Goal: Information Seeking & Learning: Learn about a topic

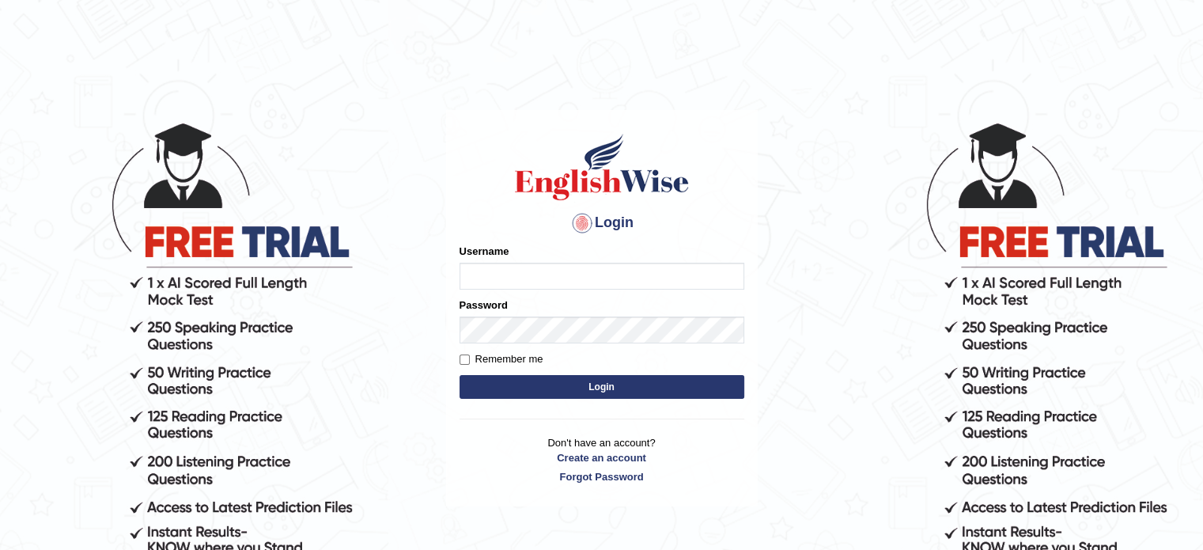
type input "Sharan1985"
click at [600, 382] on button "Login" at bounding box center [602, 387] width 285 height 24
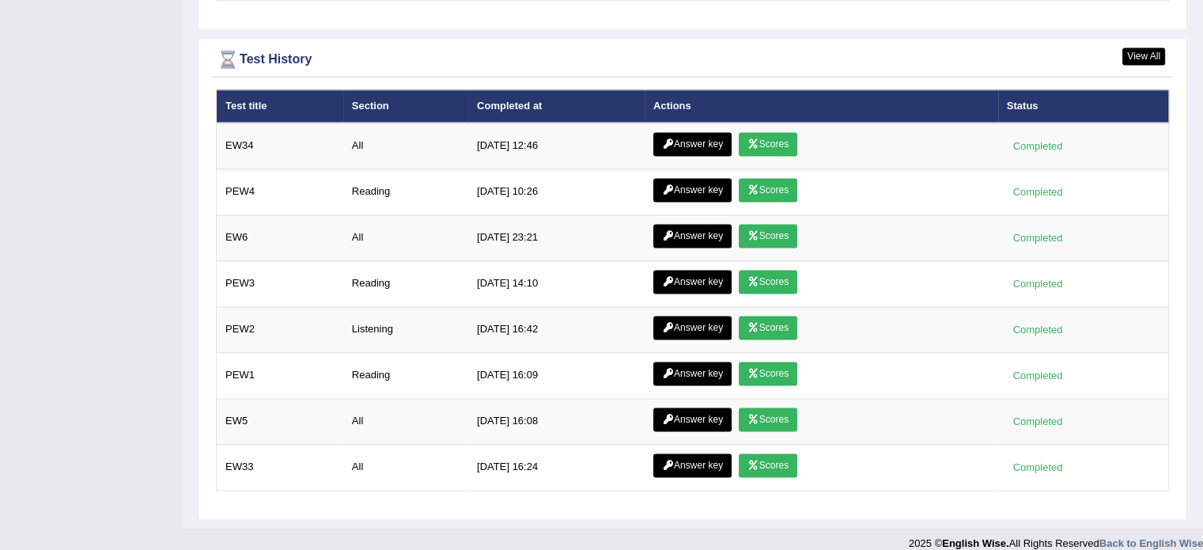
scroll to position [2281, 0]
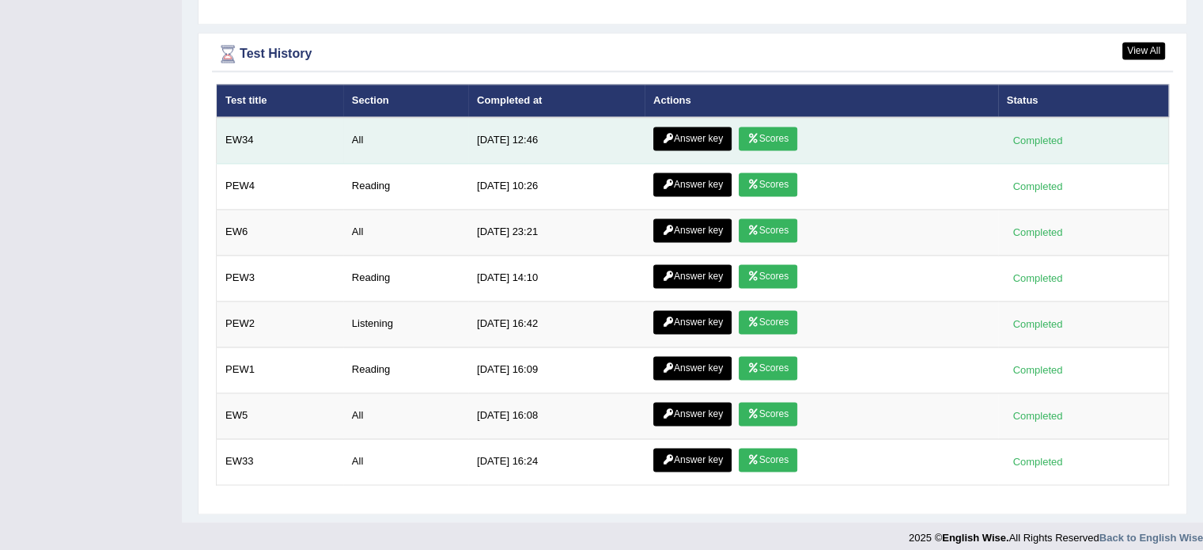
click at [763, 132] on link "Scores" at bounding box center [768, 139] width 59 height 24
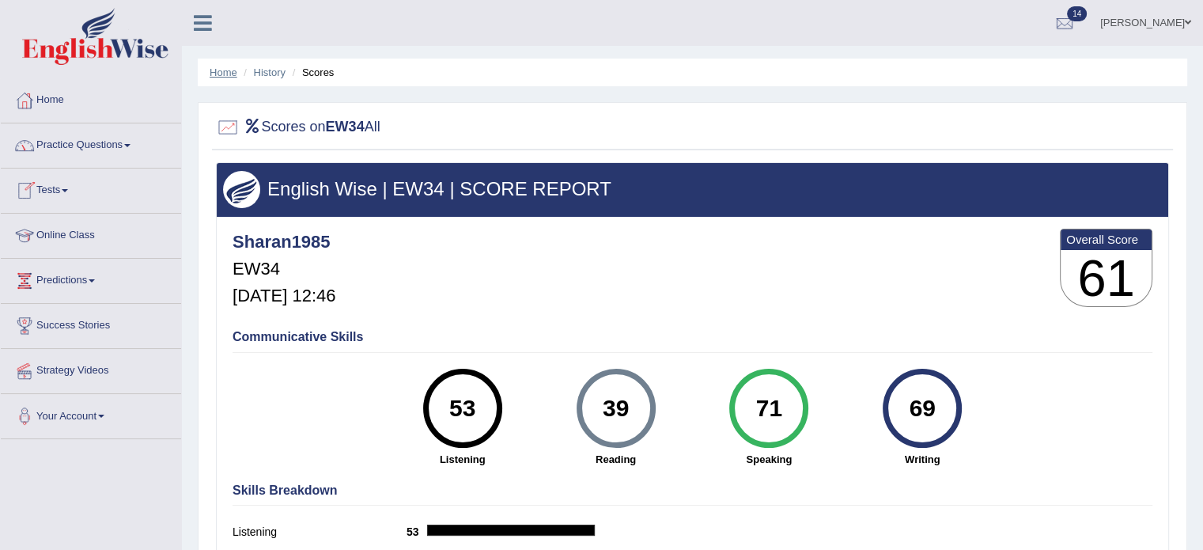
click at [218, 76] on link "Home" at bounding box center [224, 72] width 28 height 12
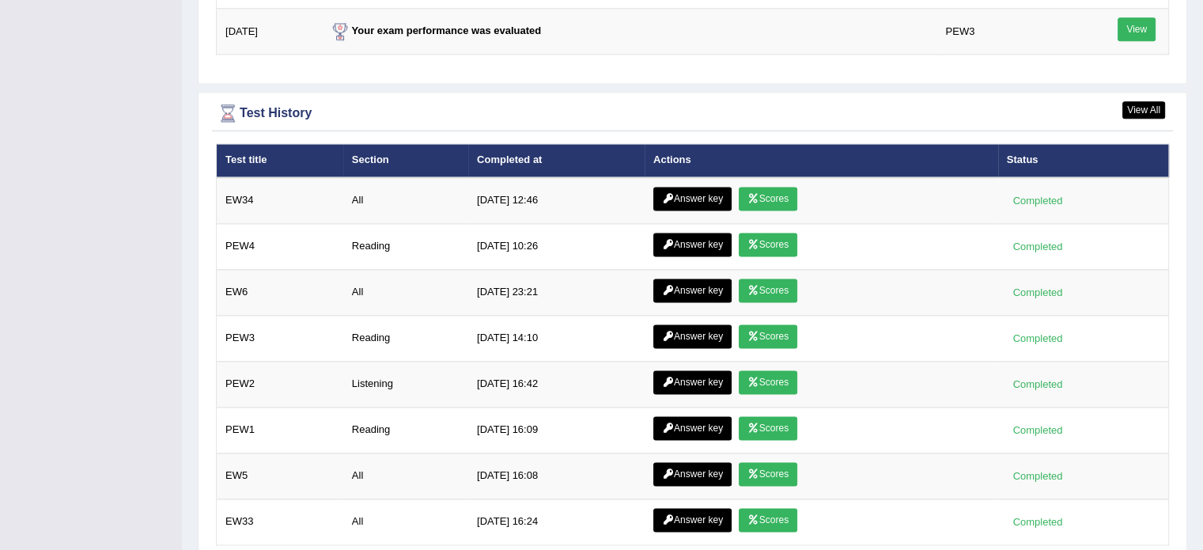
scroll to position [2181, 0]
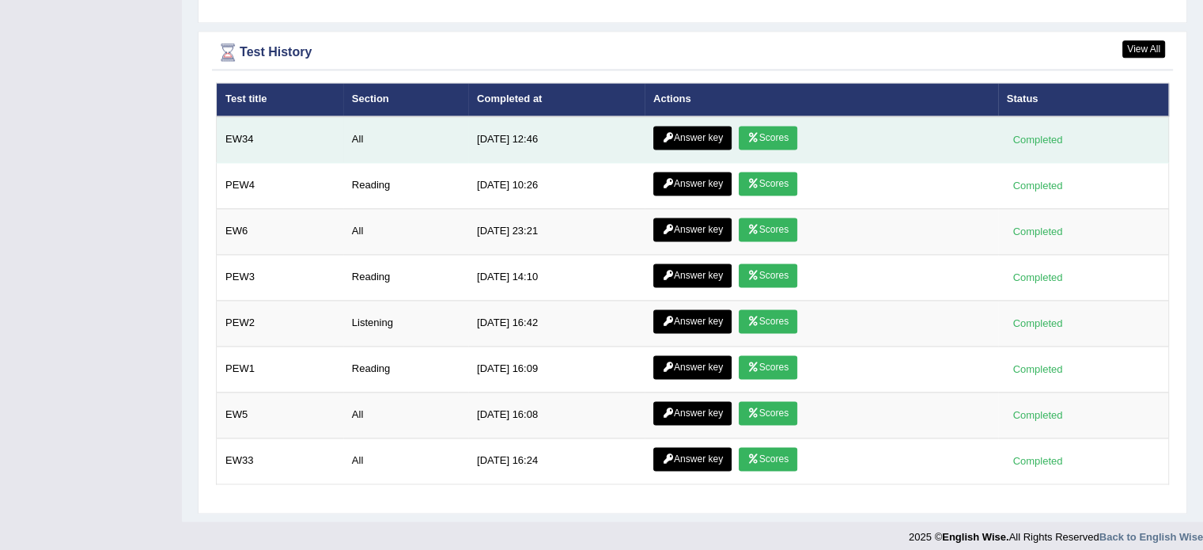
click at [678, 126] on link "Answer key" at bounding box center [692, 138] width 78 height 24
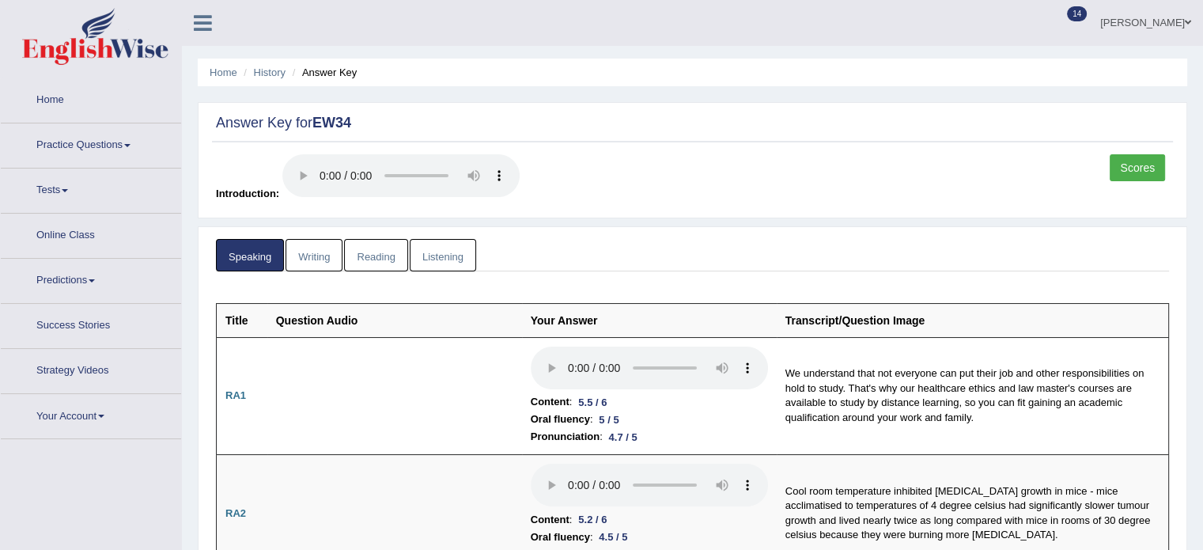
click at [315, 252] on link "Writing" at bounding box center [314, 255] width 57 height 32
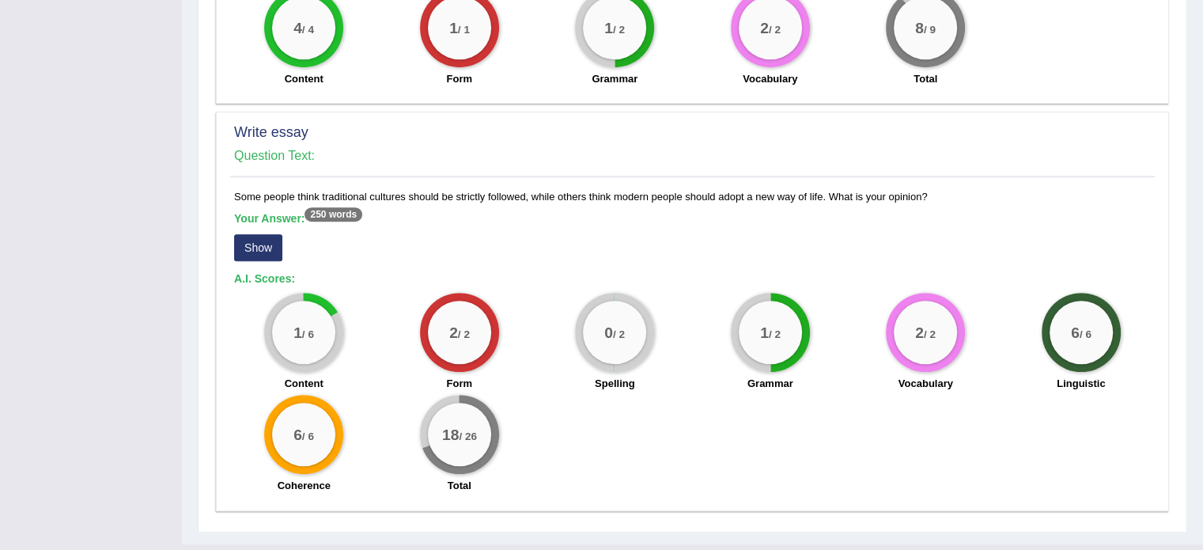
scroll to position [1028, 0]
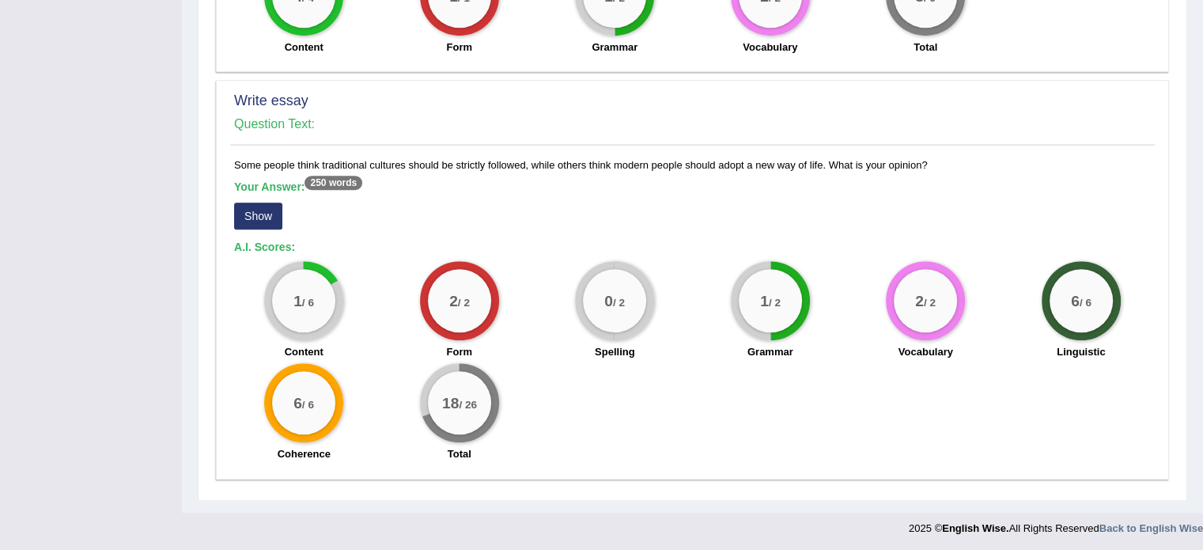
click at [260, 213] on button "Show" at bounding box center [258, 215] width 48 height 27
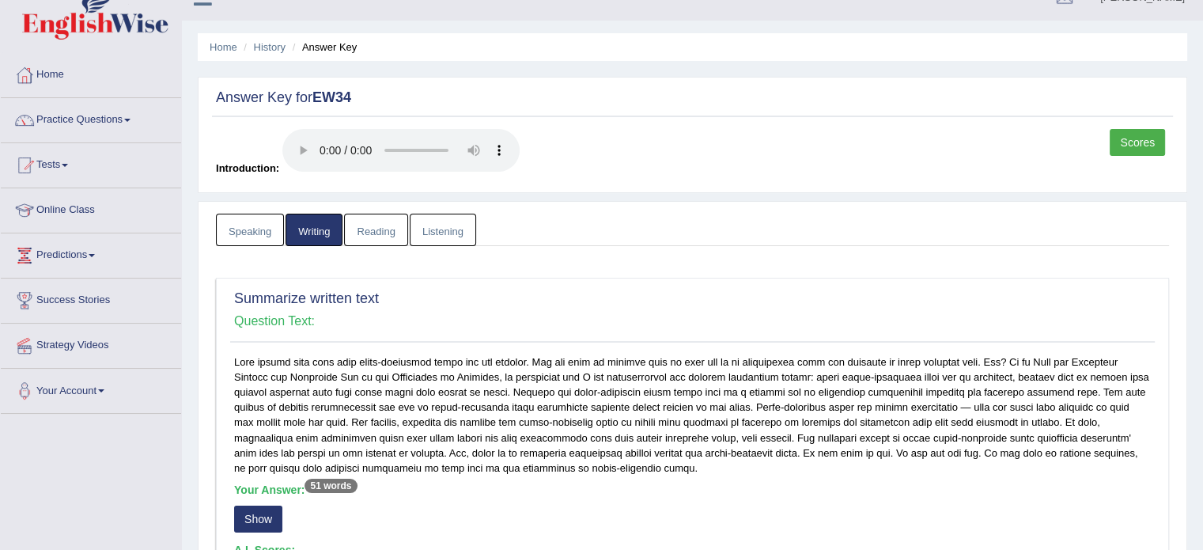
scroll to position [0, 0]
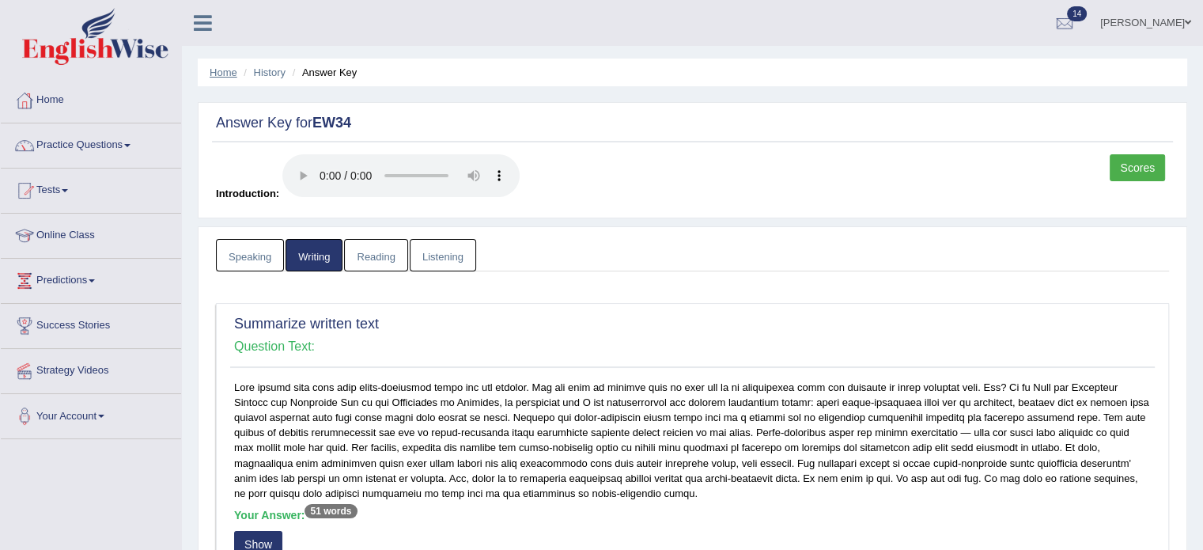
click at [222, 75] on link "Home" at bounding box center [224, 72] width 28 height 12
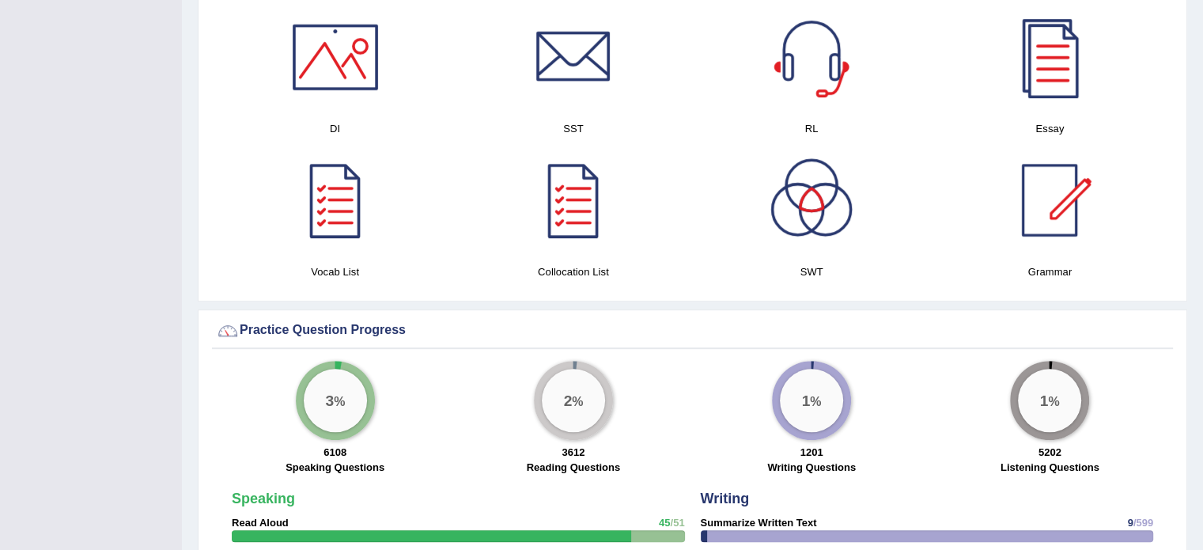
scroll to position [846, 0]
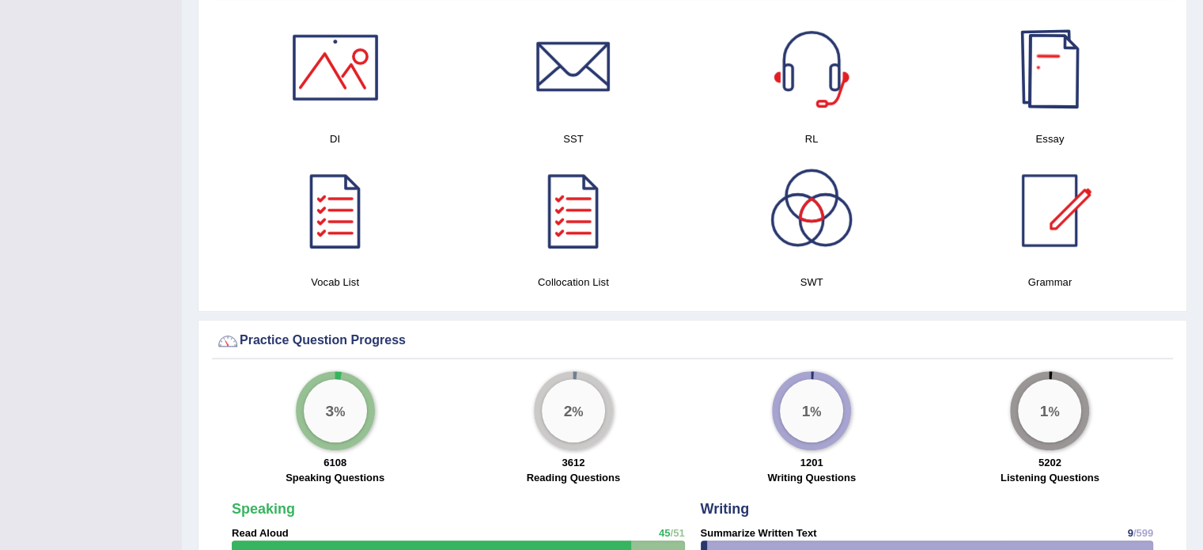
click at [1053, 73] on div at bounding box center [1049, 67] width 111 height 111
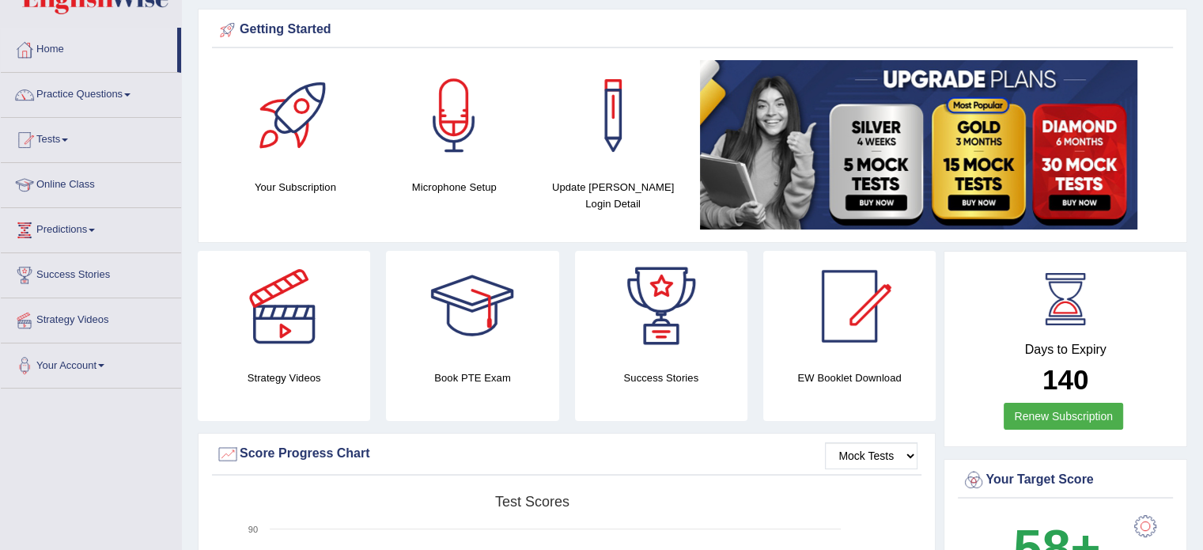
scroll to position [0, 0]
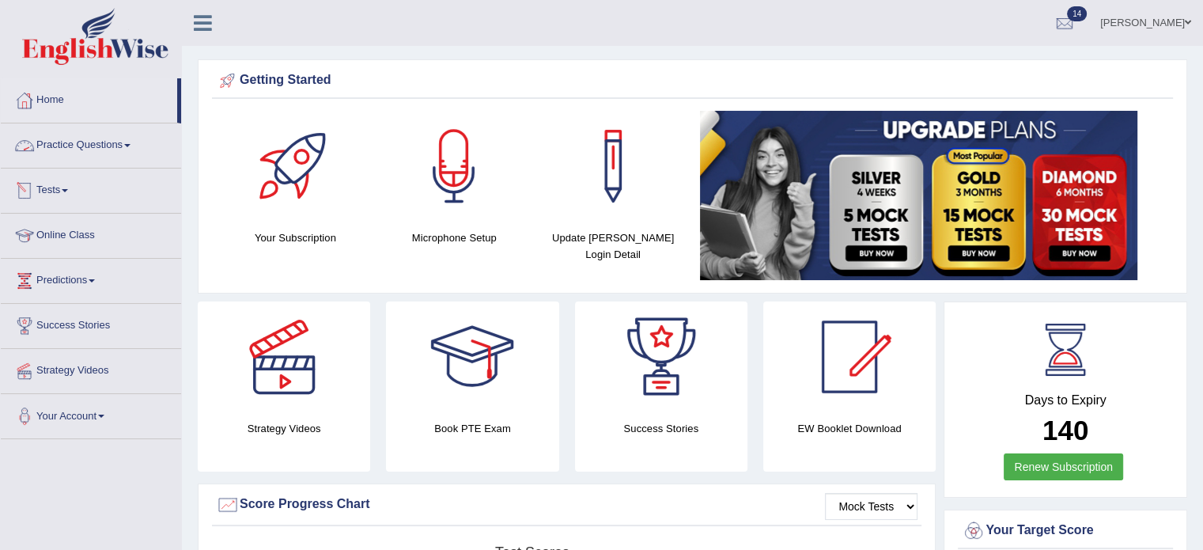
click at [47, 192] on link "Tests" at bounding box center [91, 188] width 180 height 40
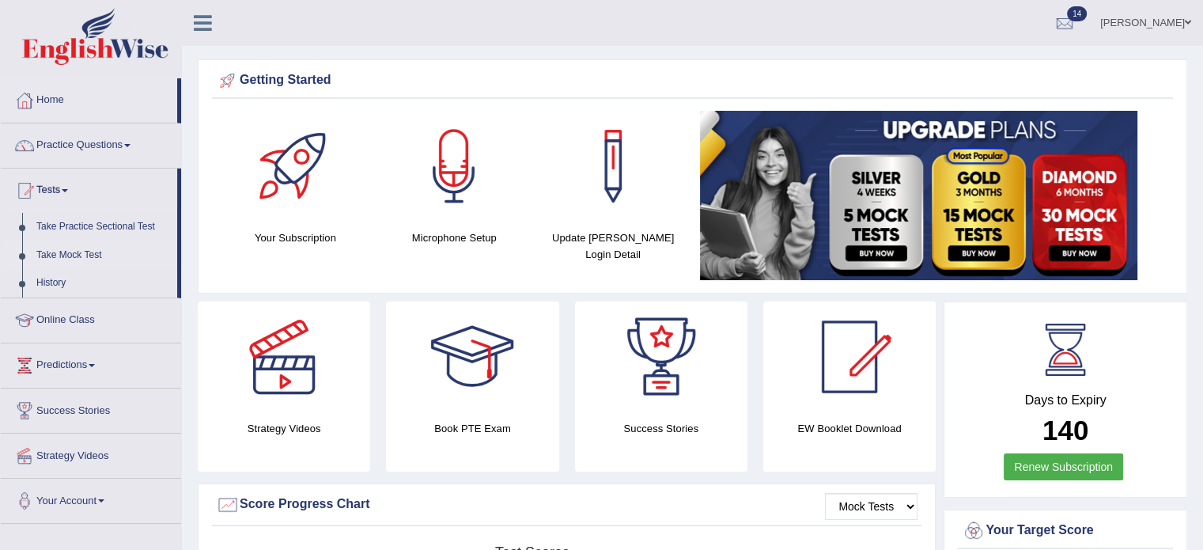
click at [61, 258] on link "Take Mock Test" at bounding box center [103, 255] width 148 height 28
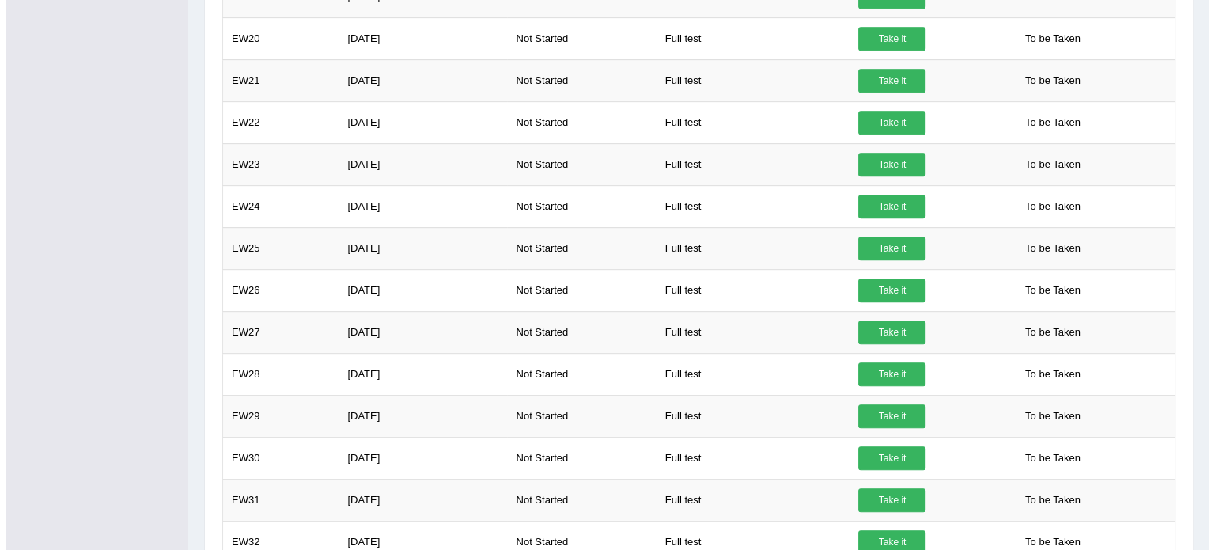
scroll to position [794, 0]
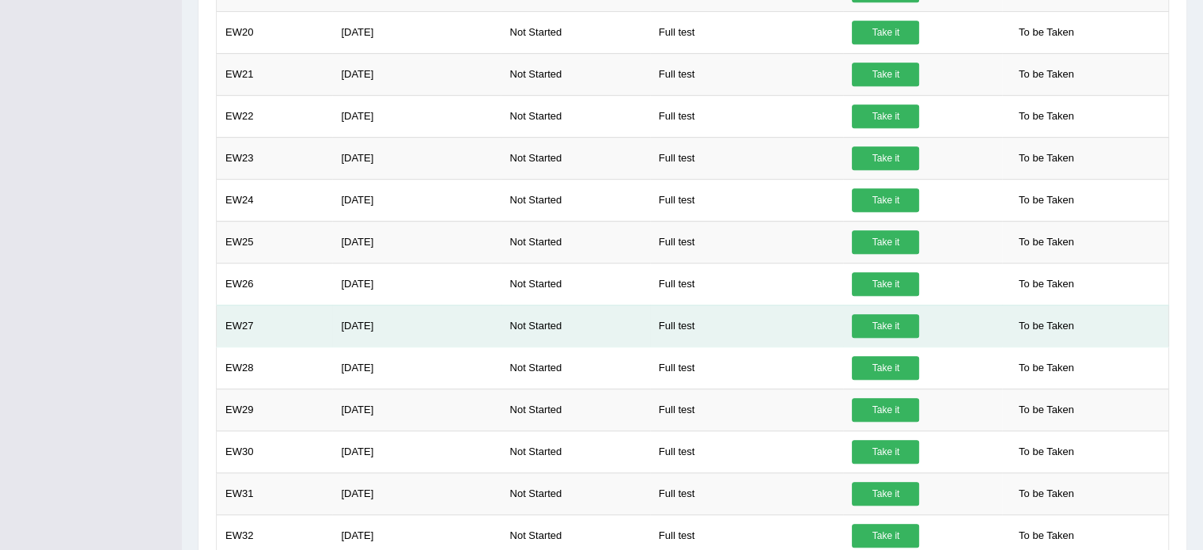
click at [892, 318] on link "Take it" at bounding box center [885, 326] width 67 height 24
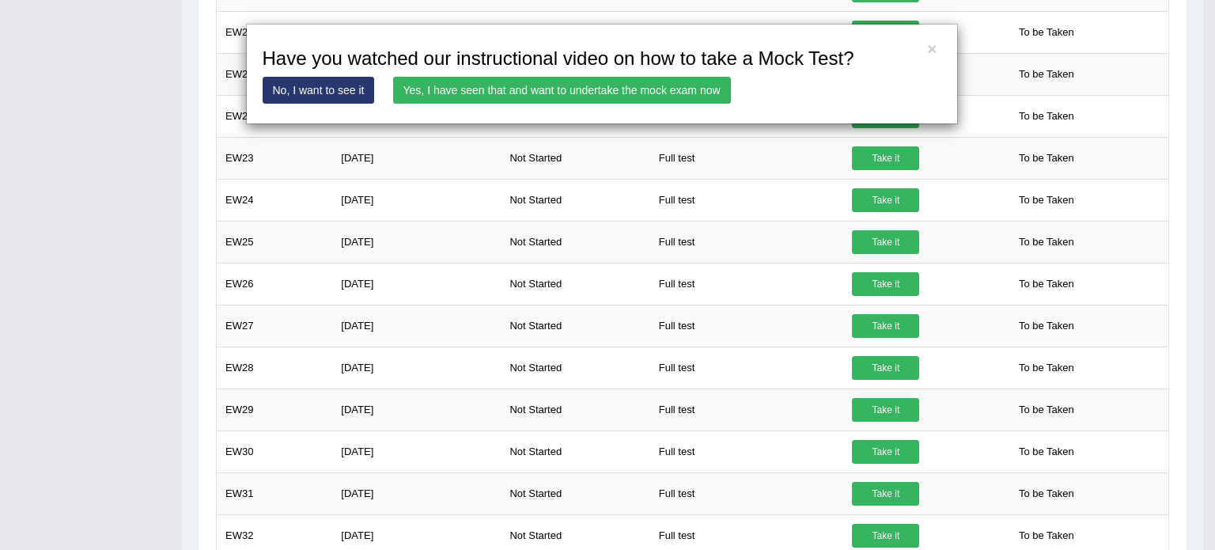
click at [520, 78] on link "Yes, I have seen that and want to undertake the mock exam now" at bounding box center [562, 90] width 338 height 27
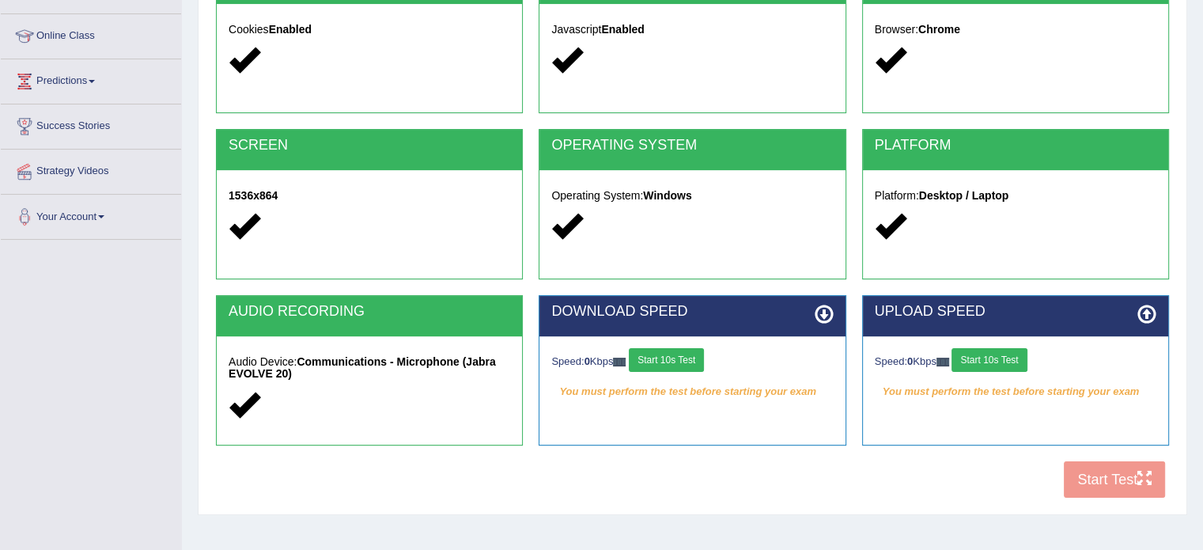
scroll to position [281, 0]
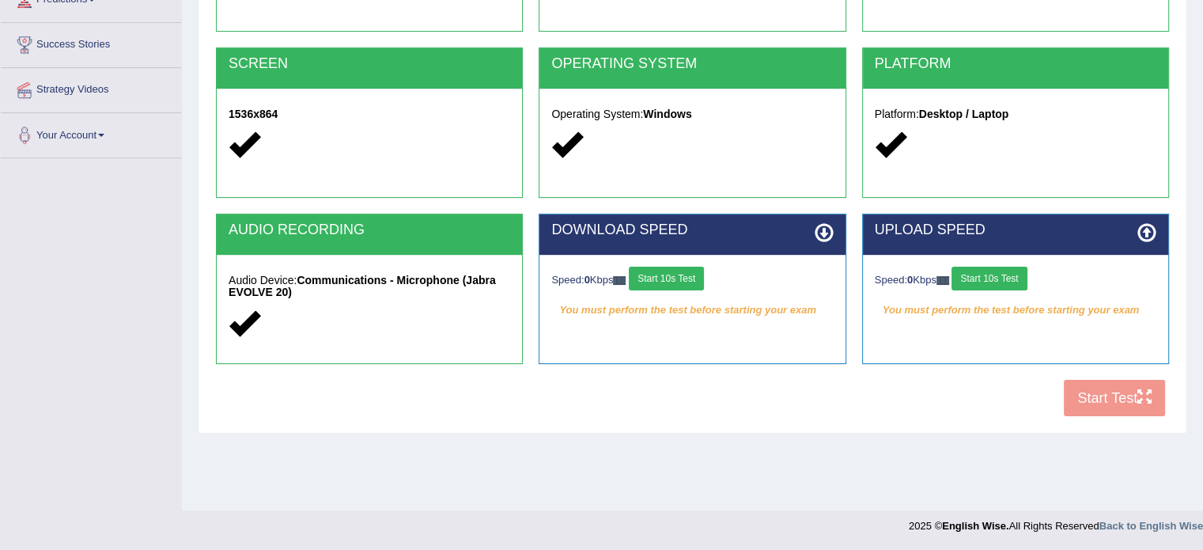
click at [691, 275] on button "Start 10s Test" at bounding box center [666, 279] width 75 height 24
click at [985, 276] on button "Start 10s Test" at bounding box center [989, 279] width 75 height 24
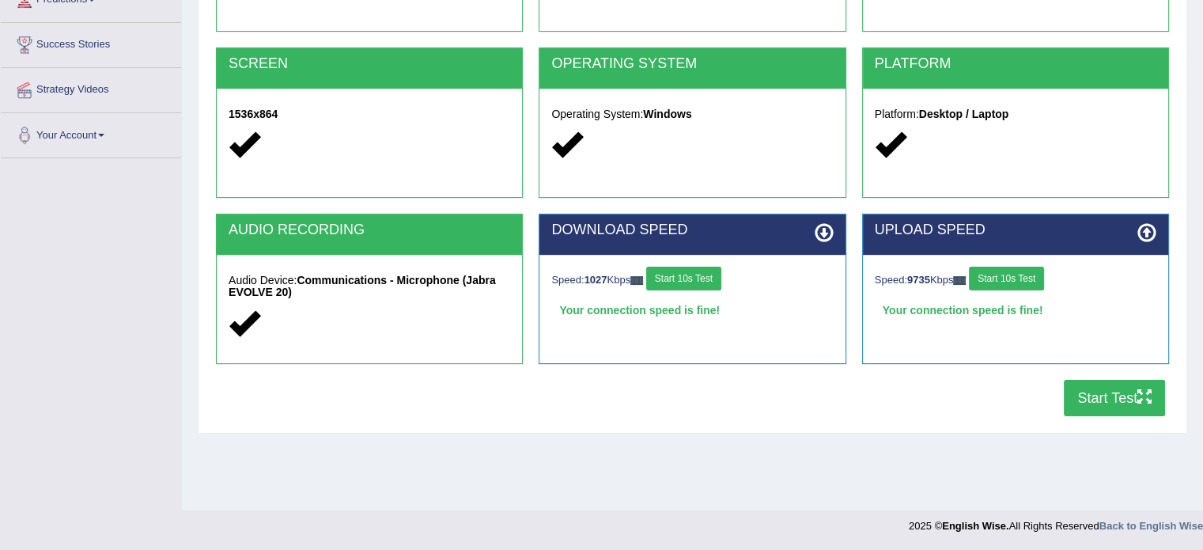
click at [1092, 396] on button "Start Test" at bounding box center [1114, 398] width 101 height 36
